Goal: Find specific page/section: Find specific page/section

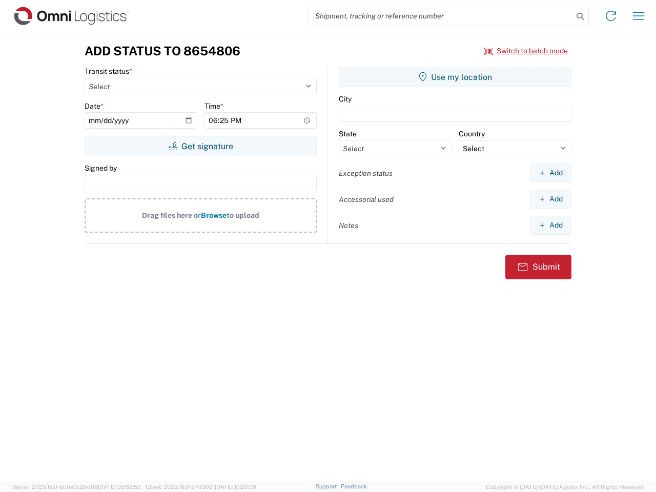
click at [440, 16] on input "search" at bounding box center [439, 15] width 265 height 19
click at [580, 16] on icon at bounding box center [580, 16] width 14 height 14
click at [611, 16] on icon at bounding box center [610, 16] width 16 height 16
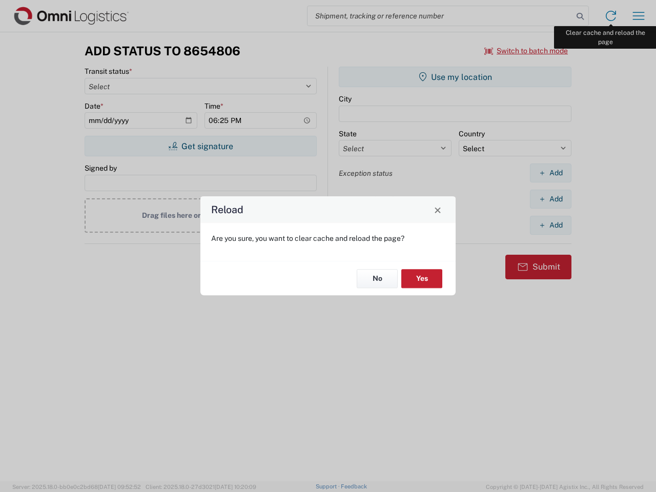
click at [638, 16] on div "Reload Are you sure, you want to clear cache and reload the page? No Yes" at bounding box center [328, 246] width 656 height 492
click at [526, 51] on div "Reload Are you sure, you want to clear cache and reload the page? No Yes" at bounding box center [328, 246] width 656 height 492
click at [200, 146] on div "Reload Are you sure, you want to clear cache and reload the page? No Yes" at bounding box center [328, 246] width 656 height 492
click at [455, 77] on div "Reload Are you sure, you want to clear cache and reload the page? No Yes" at bounding box center [328, 246] width 656 height 492
click at [550, 173] on div "Reload Are you sure, you want to clear cache and reload the page? No Yes" at bounding box center [328, 246] width 656 height 492
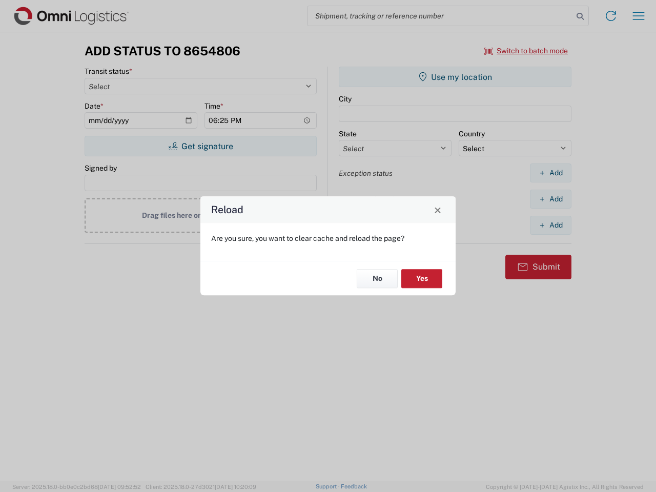
click at [550, 199] on div "Reload Are you sure, you want to clear cache and reload the page? No Yes" at bounding box center [328, 246] width 656 height 492
click at [550, 225] on div "Reload Are you sure, you want to clear cache and reload the page? No Yes" at bounding box center [328, 246] width 656 height 492
